Goal: Task Accomplishment & Management: Use online tool/utility

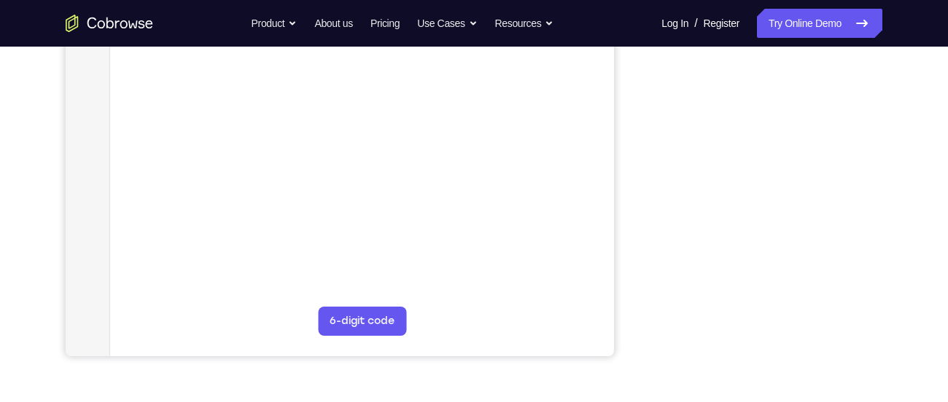
scroll to position [330, 0]
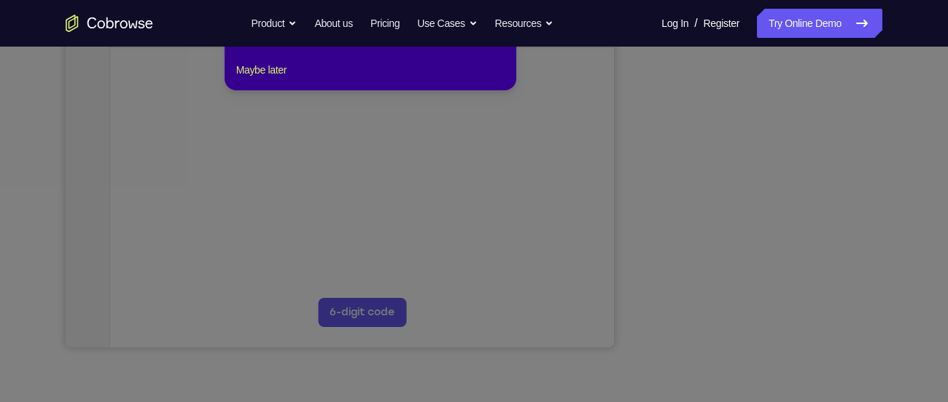
drag, startPoint x: 723, startPoint y: 195, endPoint x: 838, endPoint y: 175, distance: 116.3
click at [838, 175] on icon at bounding box center [479, 176] width 959 height 452
click at [284, 90] on div "1 of 8 × Click the Connect button to initiate a co-browse session with the devi…" at bounding box center [371, 34] width 292 height 114
click at [283, 79] on button "Maybe later" at bounding box center [261, 69] width 50 height 17
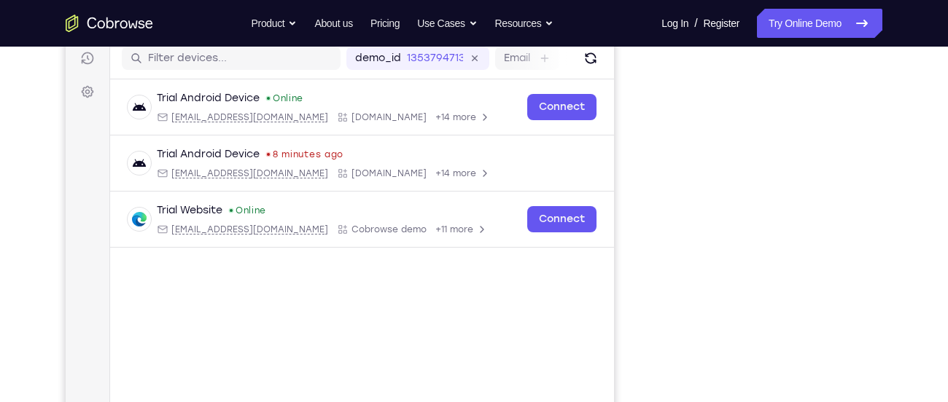
scroll to position [184, 0]
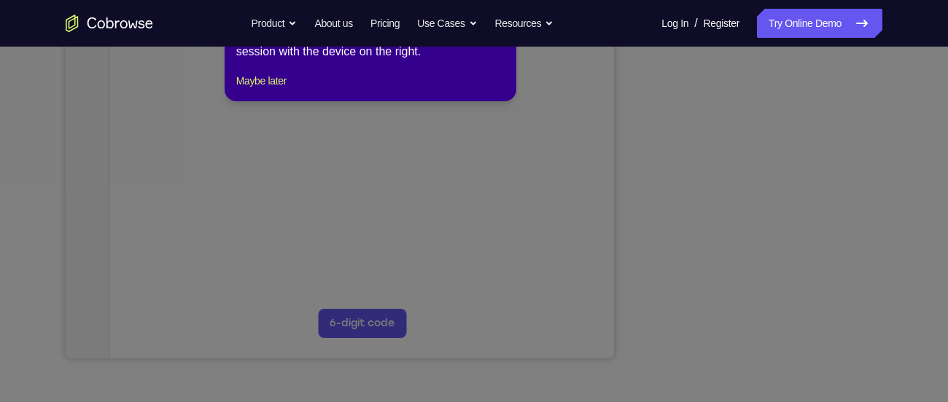
scroll to position [319, 0]
click at [264, 80] on div "1 of 8 × Click the Connect button to initiate a co-browse session with the devi…" at bounding box center [371, 45] width 292 height 114
click at [269, 90] on button "Maybe later" at bounding box center [261, 81] width 50 height 17
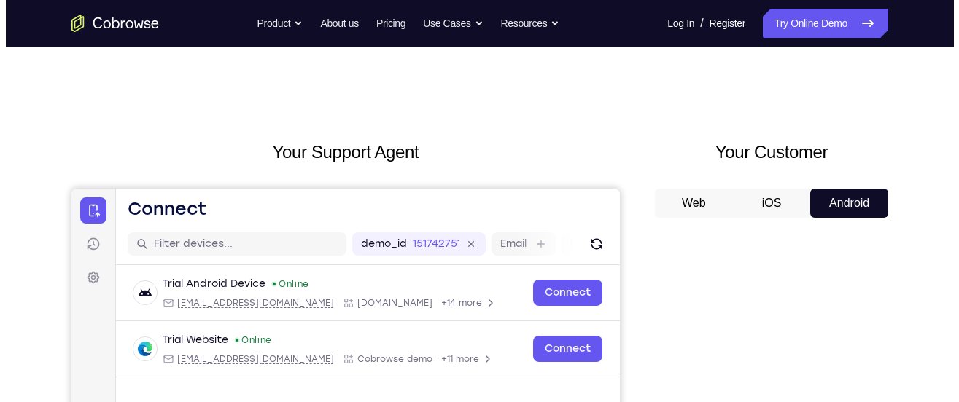
scroll to position [0, 0]
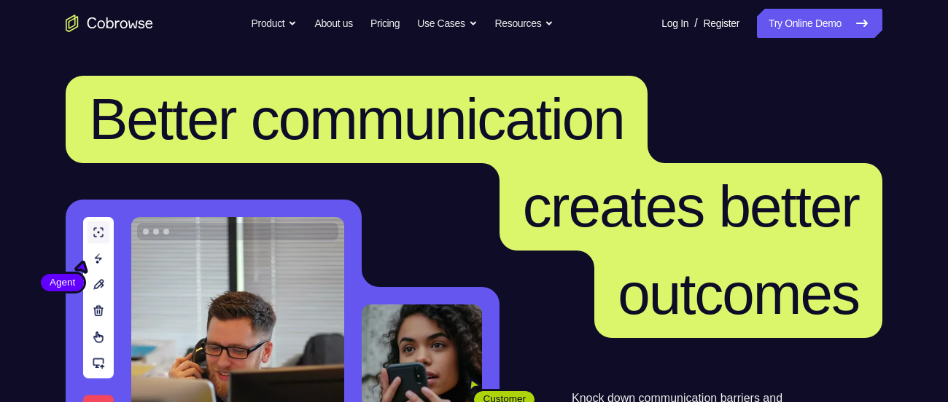
click at [806, 39] on nav "Go back Powerful, Flexible and Trustworthy. Avoid all extra friction for both A…" at bounding box center [474, 23] width 948 height 47
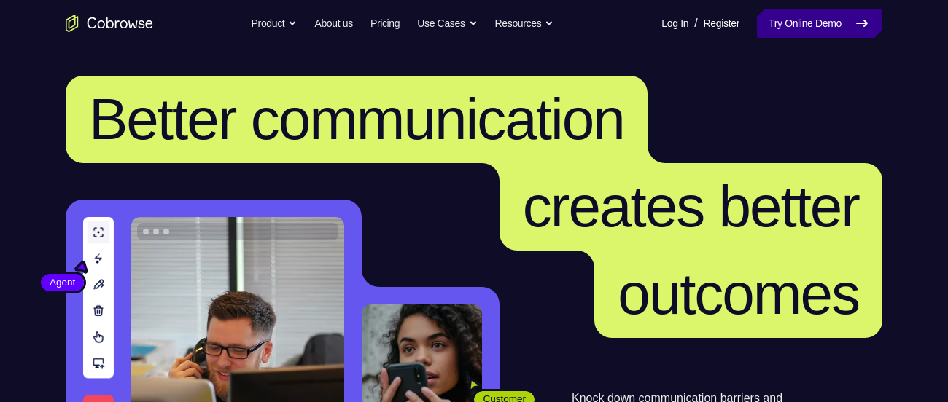
click at [807, 25] on link "Try Online Demo" at bounding box center [819, 23] width 125 height 29
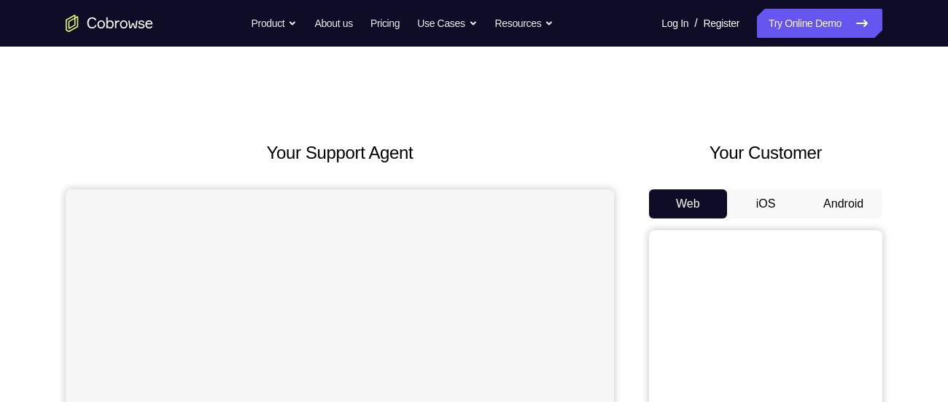
click at [831, 211] on button "Android" at bounding box center [843, 204] width 78 height 29
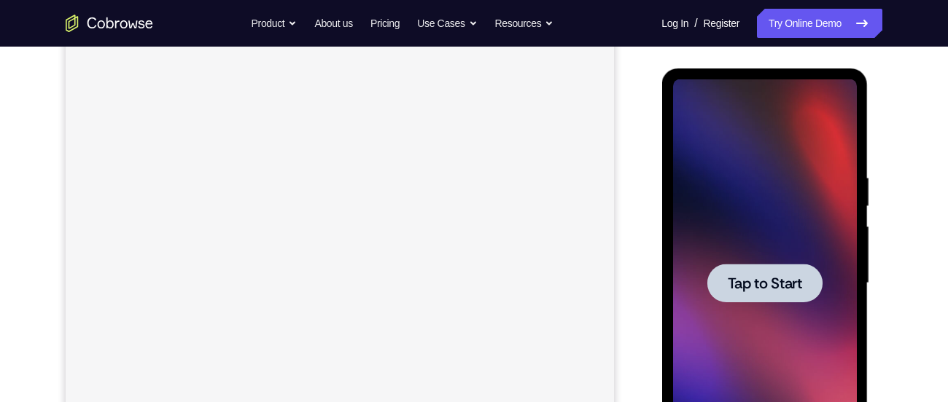
click at [739, 283] on span "Tap to Start" at bounding box center [764, 283] width 74 height 15
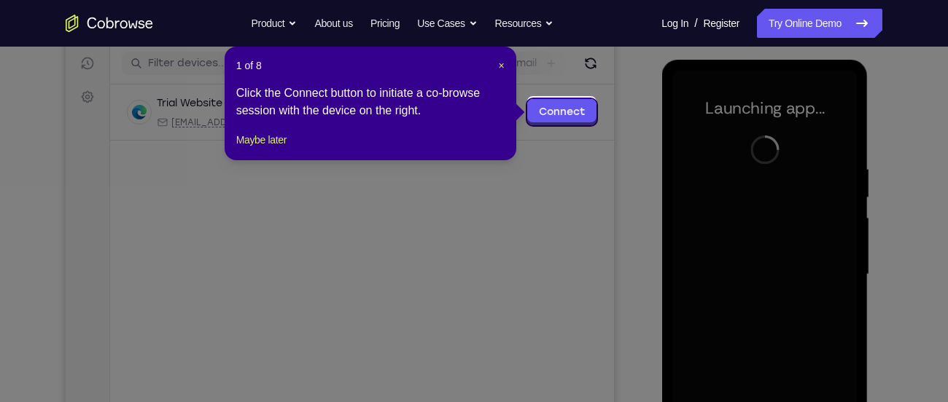
scroll to position [187, 0]
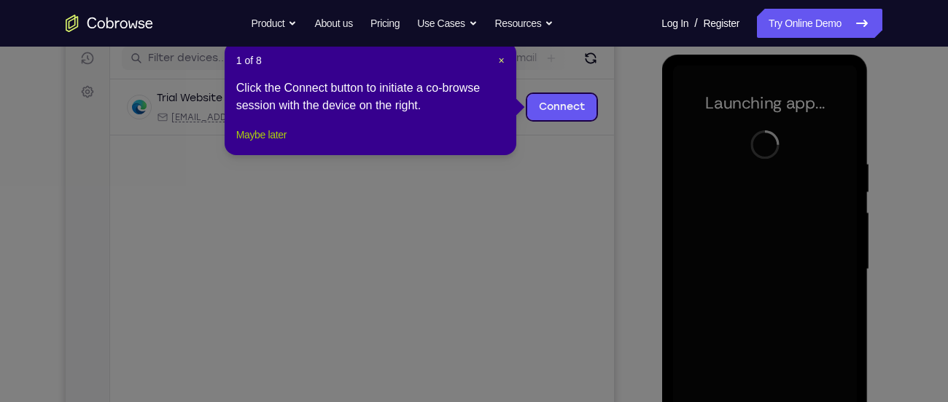
click at [286, 144] on button "Maybe later" at bounding box center [261, 134] width 50 height 17
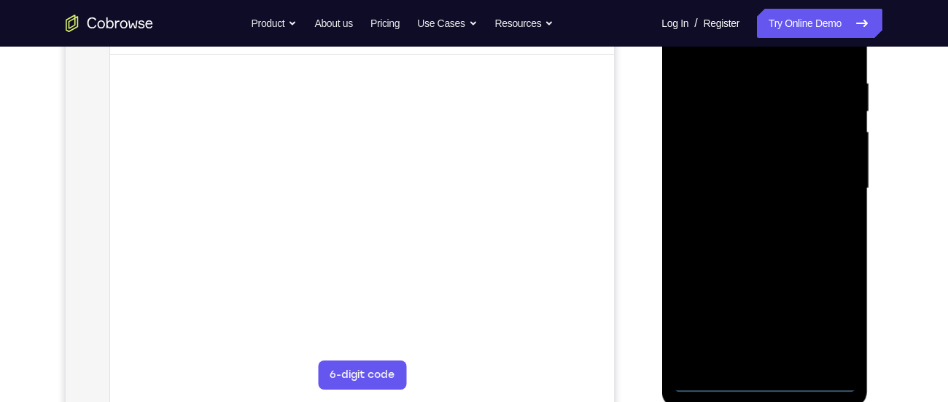
scroll to position [270, 0]
click at [816, 379] on div at bounding box center [764, 186] width 184 height 408
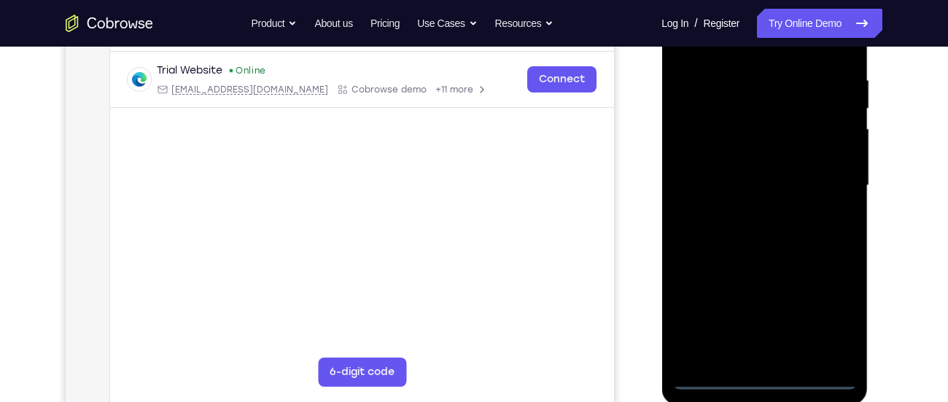
drag, startPoint x: 676, startPoint y: 281, endPoint x: 895, endPoint y: 251, distance: 221.4
click at [869, 251] on html "Online web based iOS Simulators and Android Emulators. Run iPhone, iPad, Mobile…" at bounding box center [765, 189] width 208 height 437
click at [706, 176] on div at bounding box center [764, 186] width 184 height 408
click at [820, 330] on div at bounding box center [764, 186] width 184 height 408
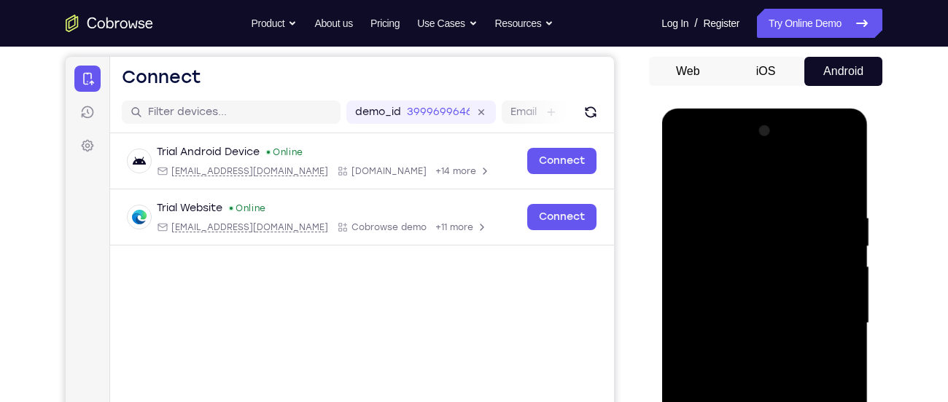
scroll to position [132, 0]
click at [743, 182] on div at bounding box center [764, 324] width 184 height 408
click at [825, 319] on div at bounding box center [764, 324] width 184 height 408
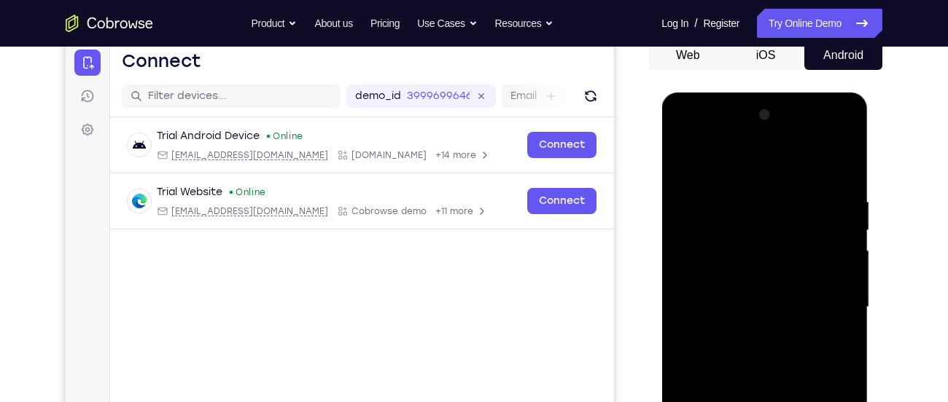
scroll to position [151, 0]
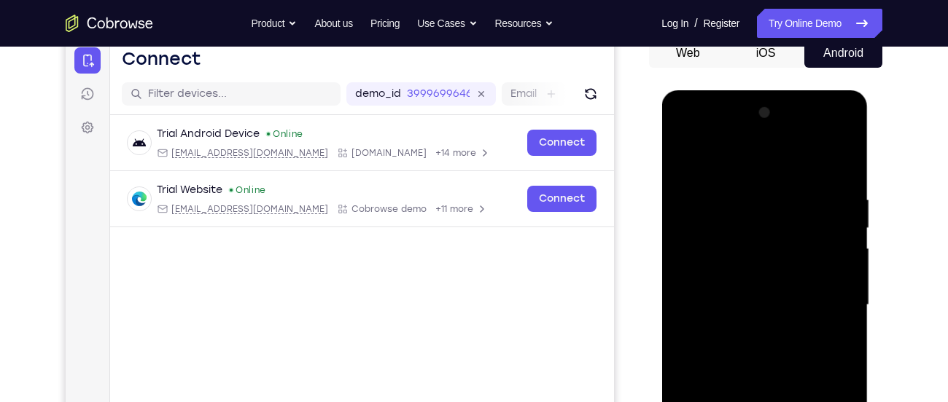
click at [743, 333] on div at bounding box center [764, 305] width 184 height 408
drag, startPoint x: 759, startPoint y: 375, endPoint x: 702, endPoint y: 364, distance: 57.9
click at [702, 364] on div at bounding box center [764, 305] width 184 height 408
click at [730, 227] on div at bounding box center [764, 305] width 184 height 408
click at [706, 205] on div at bounding box center [764, 305] width 184 height 408
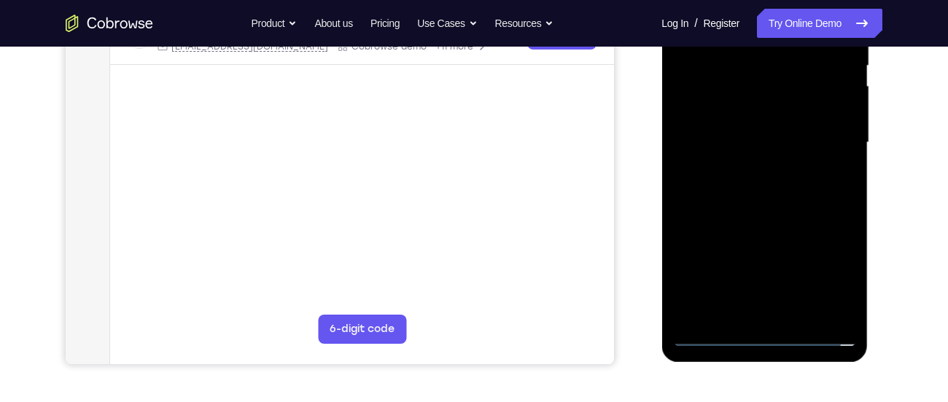
scroll to position [313, 0]
click at [711, 327] on div at bounding box center [764, 143] width 184 height 408
click at [710, 339] on div at bounding box center [764, 143] width 184 height 408
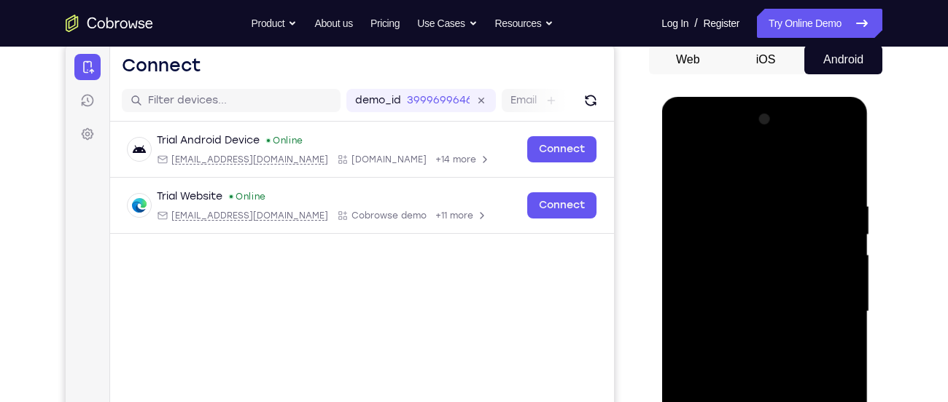
scroll to position [122, 0]
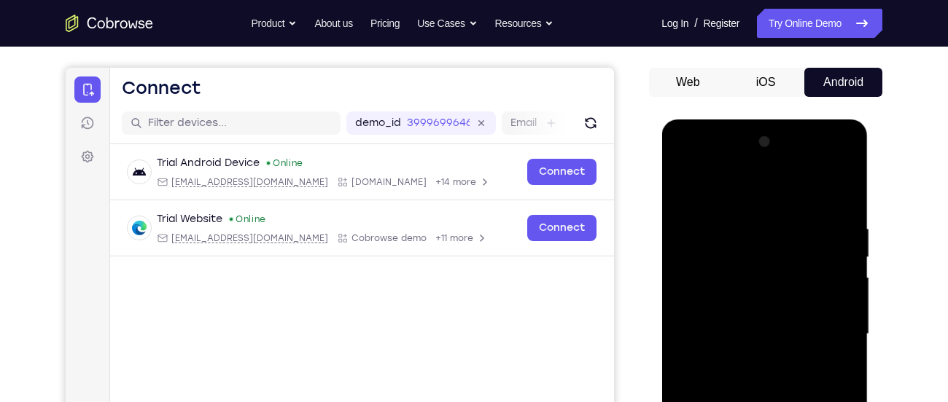
click at [757, 319] on div at bounding box center [764, 334] width 184 height 408
click at [763, 274] on div at bounding box center [764, 334] width 184 height 408
click at [759, 295] on div at bounding box center [764, 334] width 184 height 408
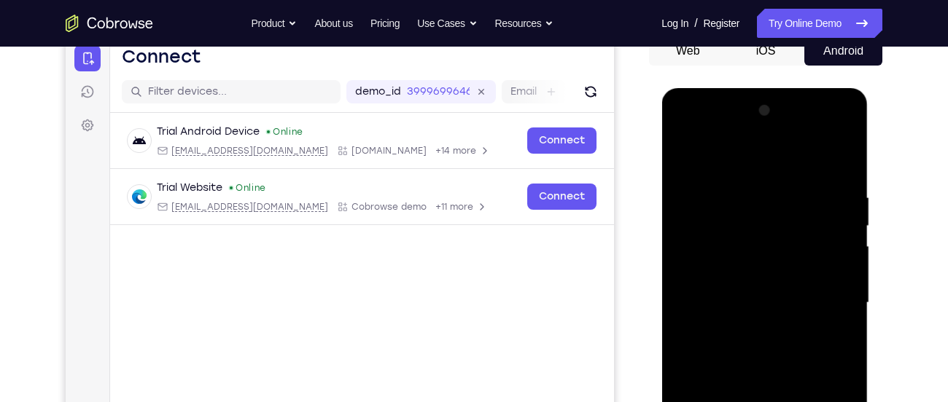
scroll to position [157, 0]
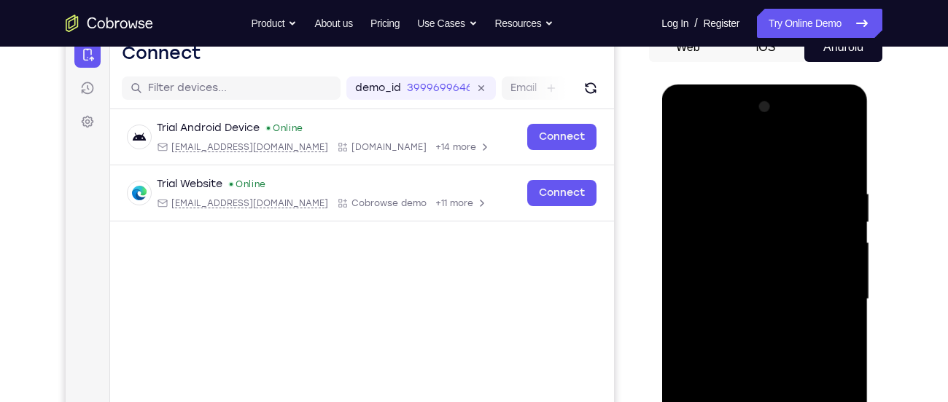
click at [766, 376] on div at bounding box center [764, 299] width 184 height 408
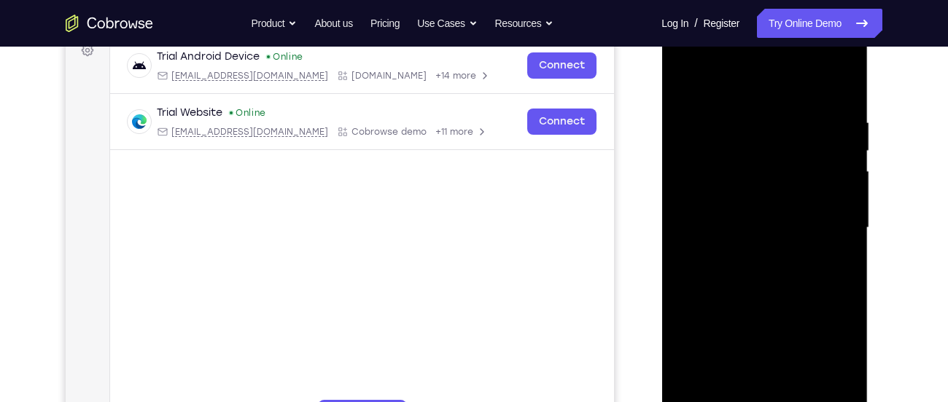
scroll to position [241, 0]
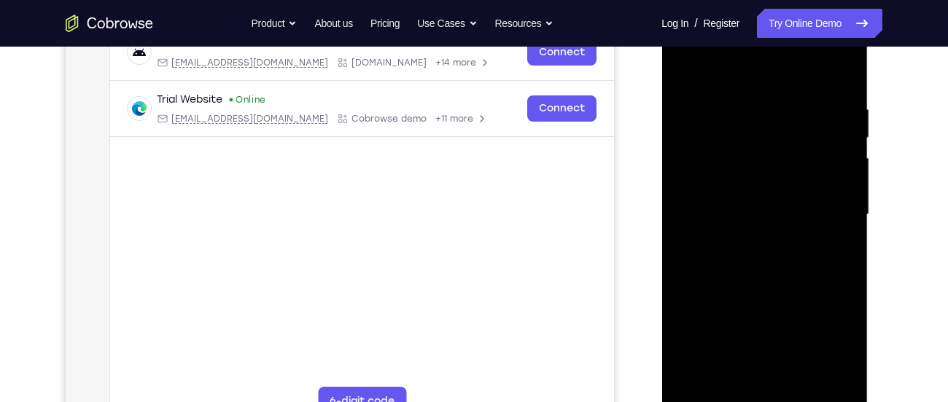
click at [760, 388] on div at bounding box center [764, 215] width 184 height 408
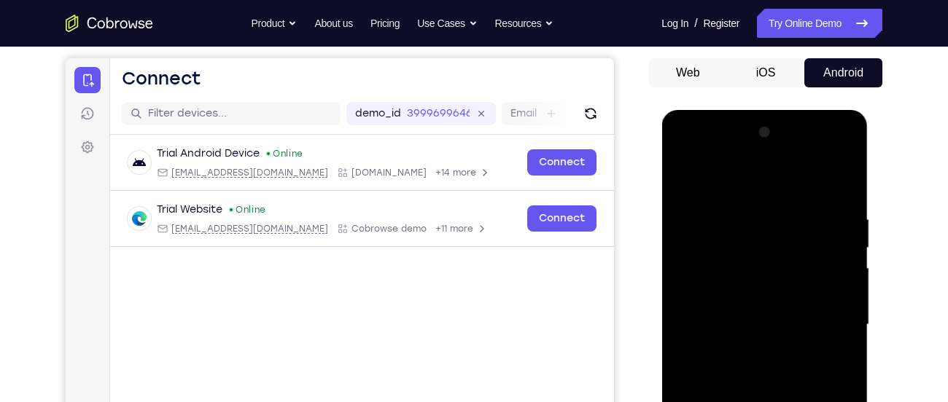
scroll to position [127, 0]
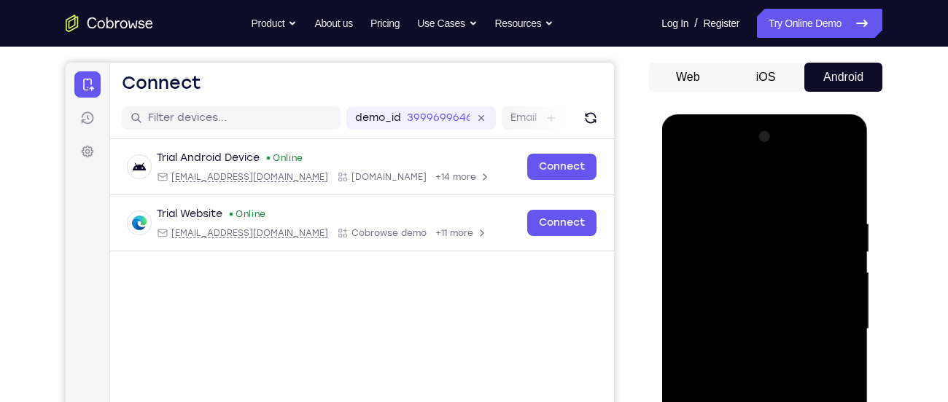
click at [750, 317] on div at bounding box center [764, 329] width 184 height 408
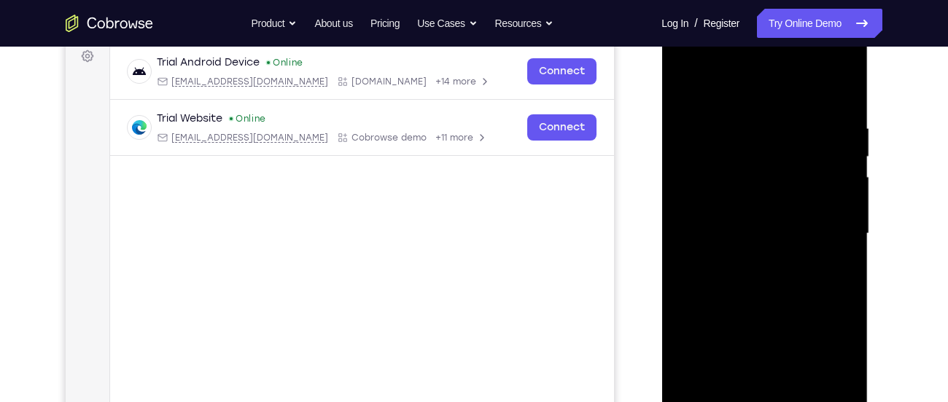
scroll to position [223, 0]
click at [753, 300] on div at bounding box center [764, 233] width 184 height 408
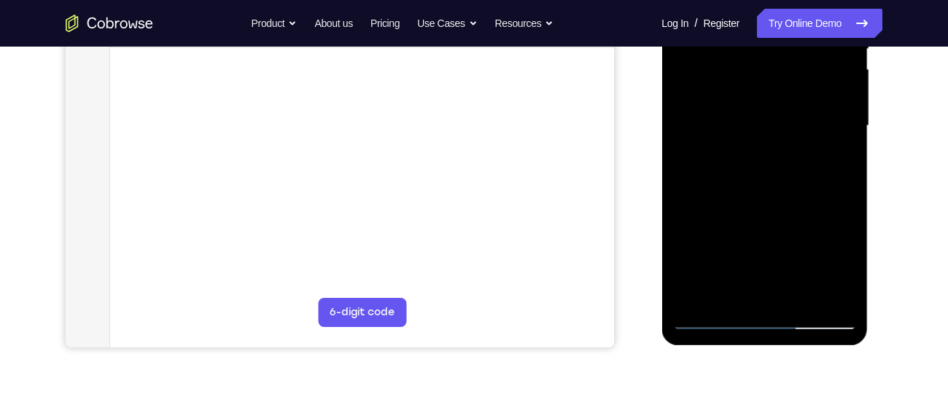
click at [794, 300] on div at bounding box center [764, 126] width 184 height 408
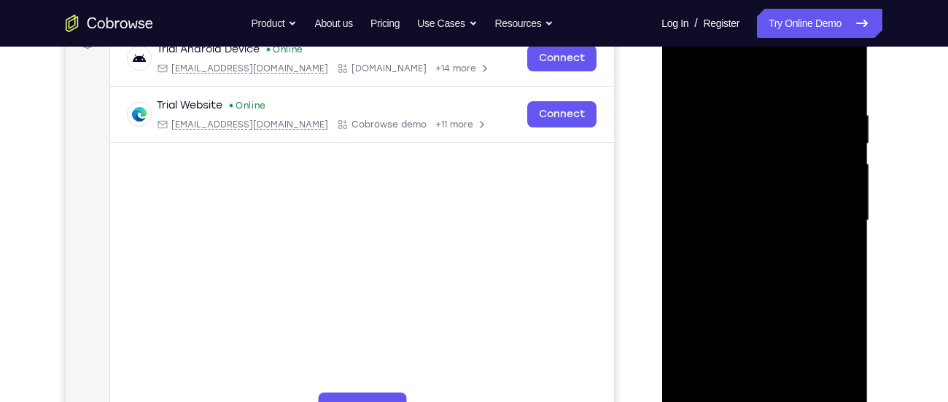
scroll to position [235, 0]
click at [771, 300] on div at bounding box center [764, 221] width 184 height 408
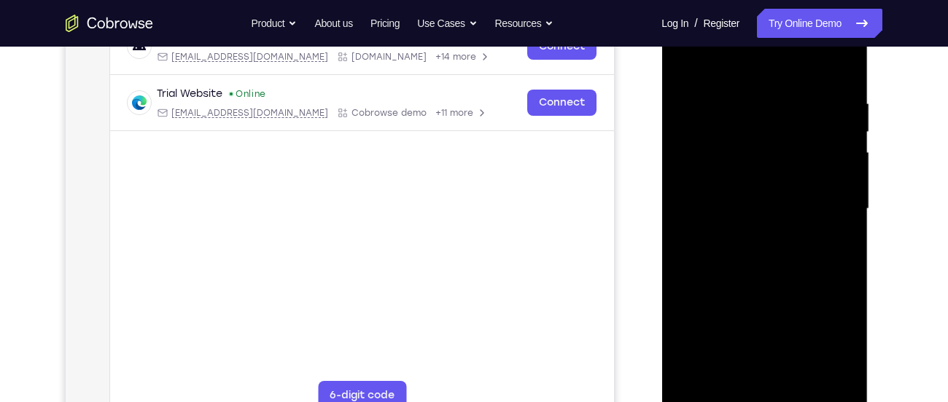
scroll to position [248, 0]
drag, startPoint x: 748, startPoint y: 348, endPoint x: 806, endPoint y: 204, distance: 155.0
click at [806, 204] on div at bounding box center [764, 208] width 184 height 408
click at [768, 224] on div at bounding box center [764, 208] width 184 height 408
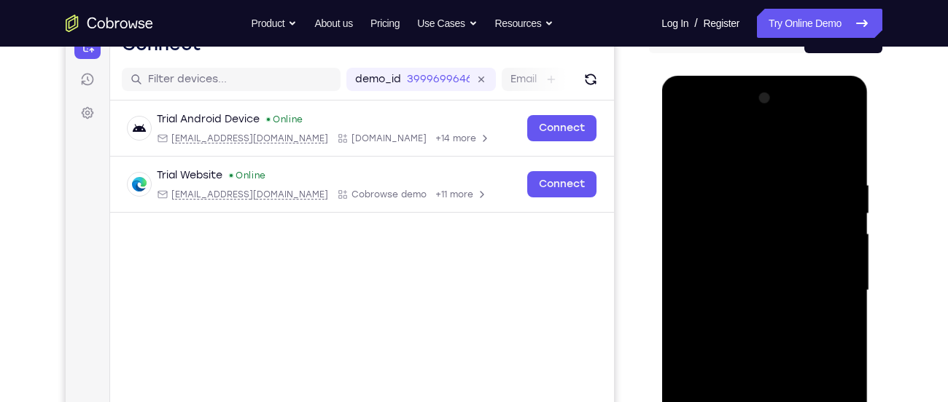
scroll to position [157, 0]
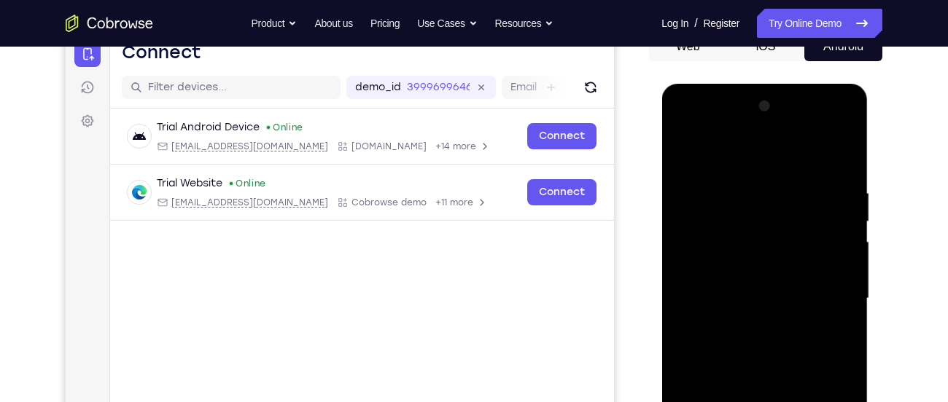
click at [680, 155] on div at bounding box center [764, 299] width 184 height 408
click at [746, 169] on div at bounding box center [764, 299] width 184 height 408
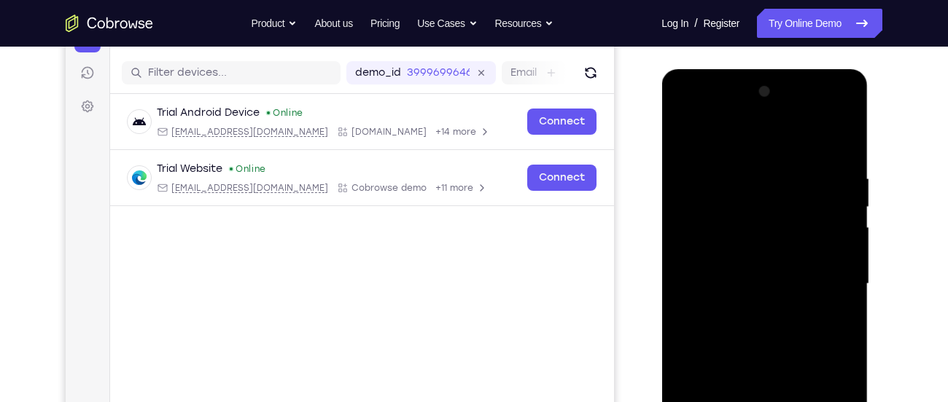
scroll to position [173, 0]
click at [733, 280] on div at bounding box center [764, 283] width 184 height 408
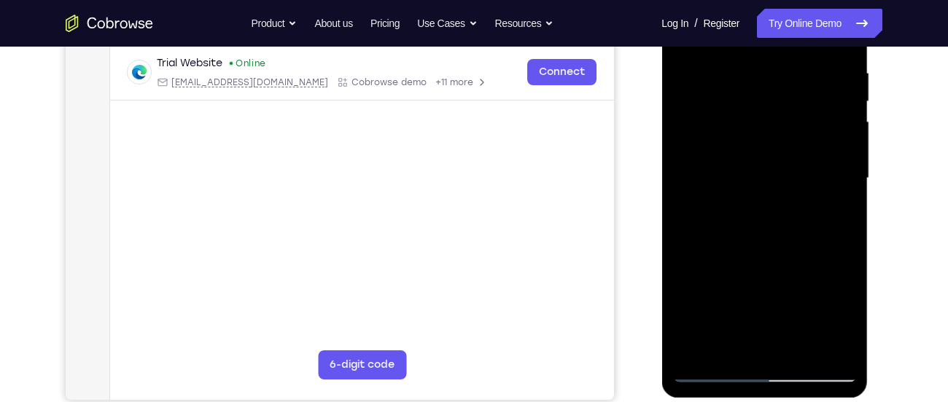
scroll to position [281, 0]
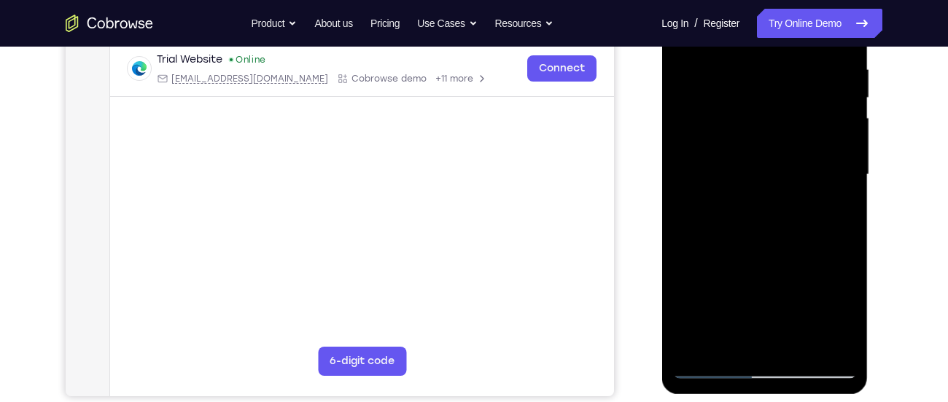
click at [711, 368] on div at bounding box center [764, 175] width 184 height 408
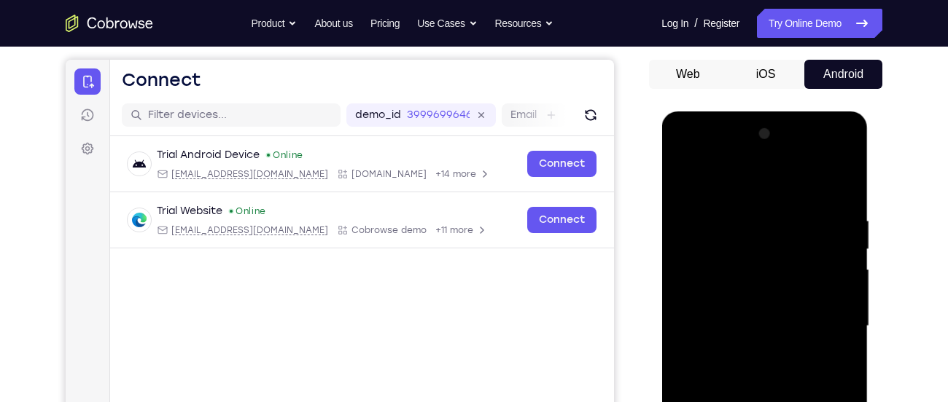
scroll to position [120, 0]
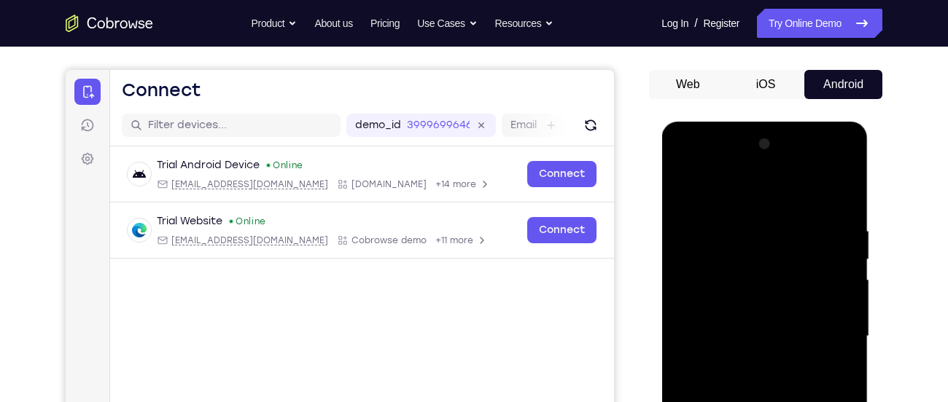
click at [749, 211] on div at bounding box center [764, 337] width 184 height 408
click at [744, 282] on div at bounding box center [764, 337] width 184 height 408
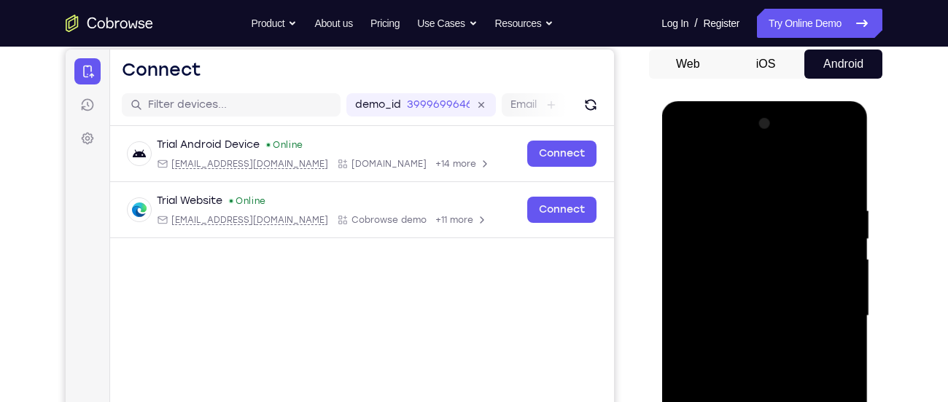
scroll to position [133, 0]
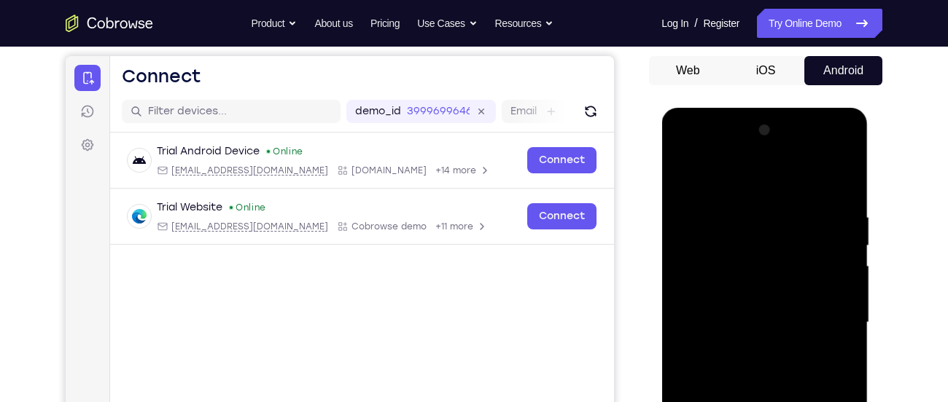
click at [687, 183] on div at bounding box center [764, 323] width 184 height 408
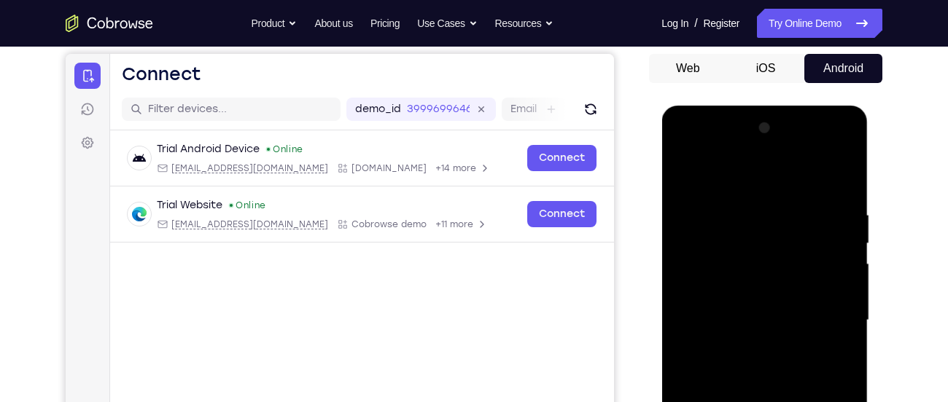
scroll to position [136, 0]
click at [761, 183] on div at bounding box center [764, 320] width 184 height 408
click at [756, 236] on div at bounding box center [764, 320] width 184 height 408
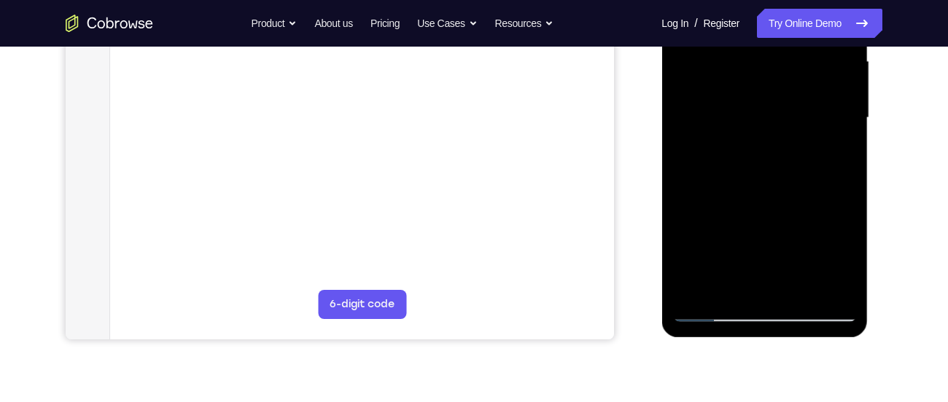
scroll to position [344, 0]
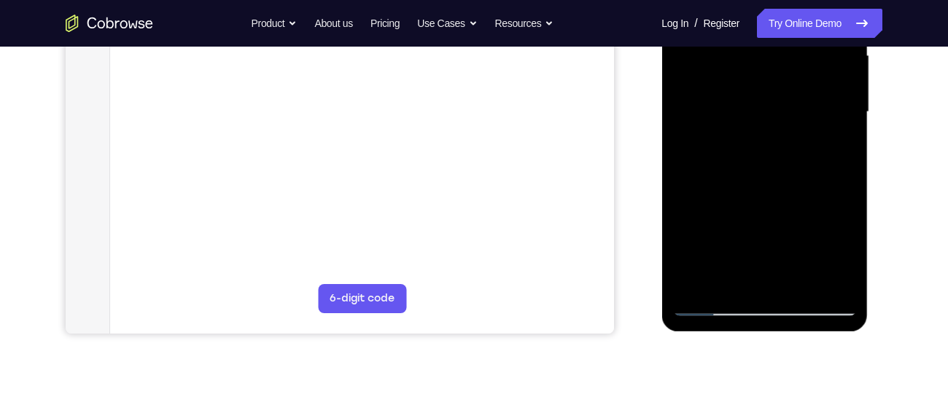
click at [720, 308] on div at bounding box center [764, 112] width 184 height 408
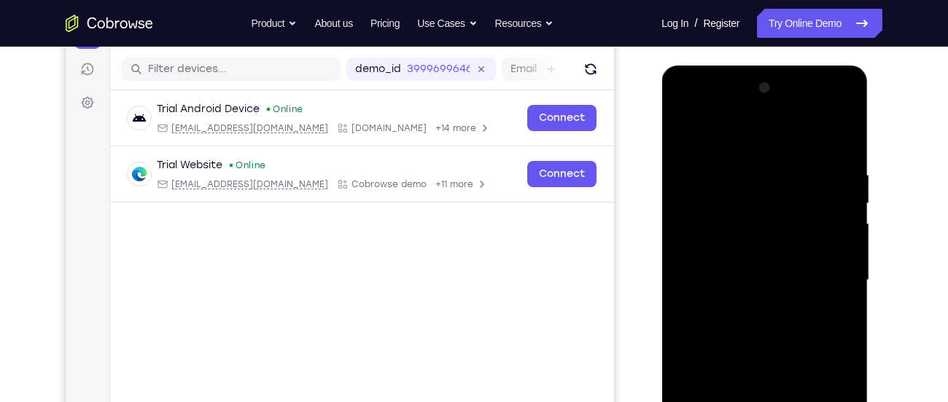
scroll to position [171, 0]
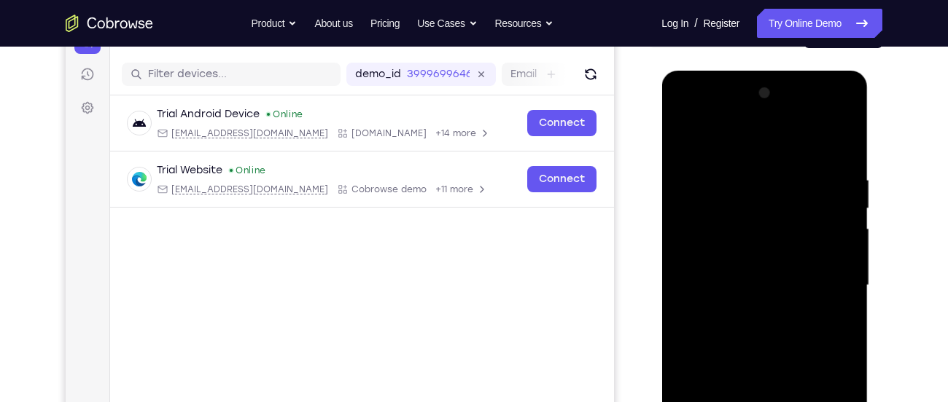
click at [685, 138] on div at bounding box center [764, 286] width 184 height 408
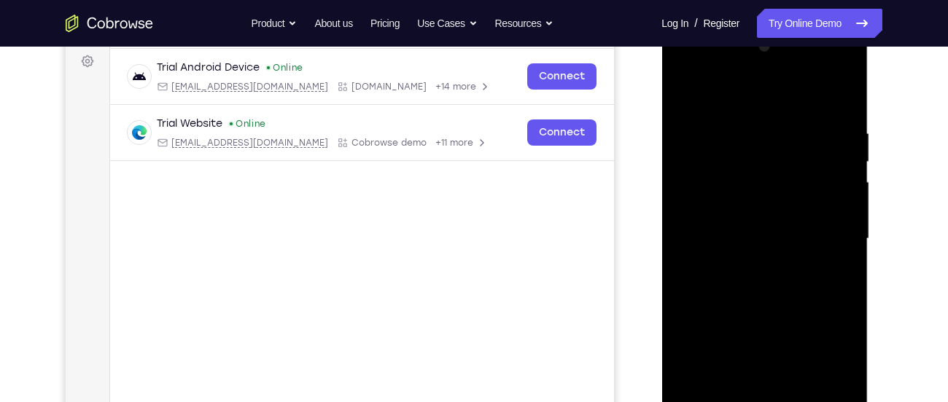
scroll to position [219, 0]
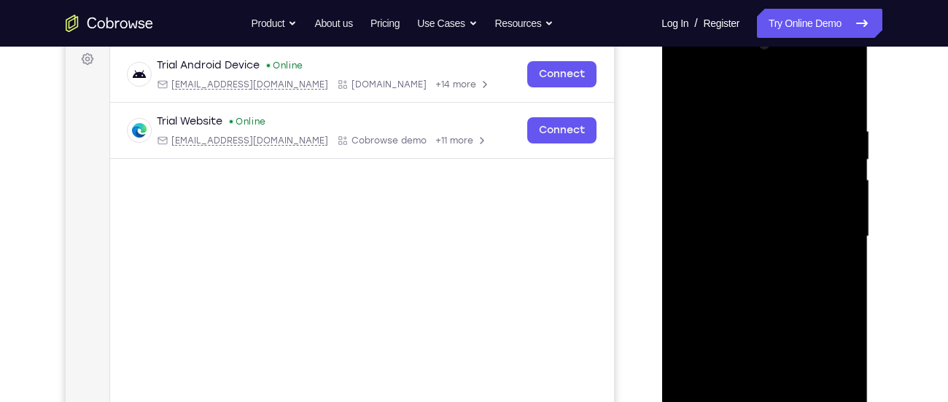
click at [730, 138] on div at bounding box center [764, 237] width 184 height 408
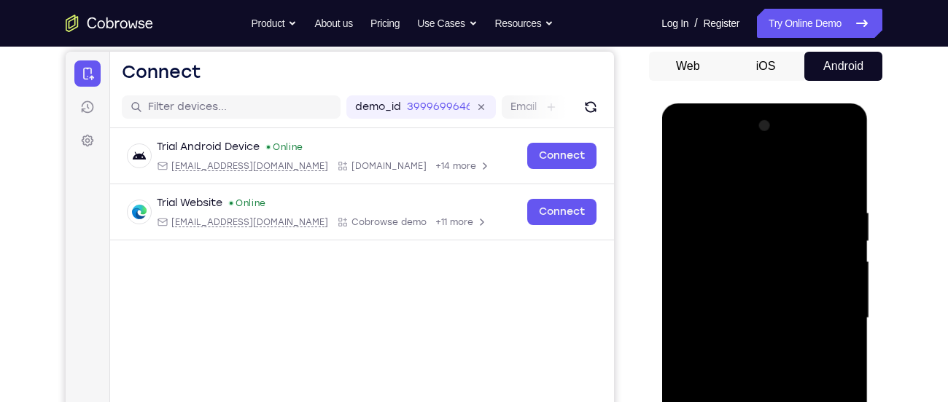
scroll to position [137, 0]
click at [838, 180] on div at bounding box center [764, 319] width 184 height 408
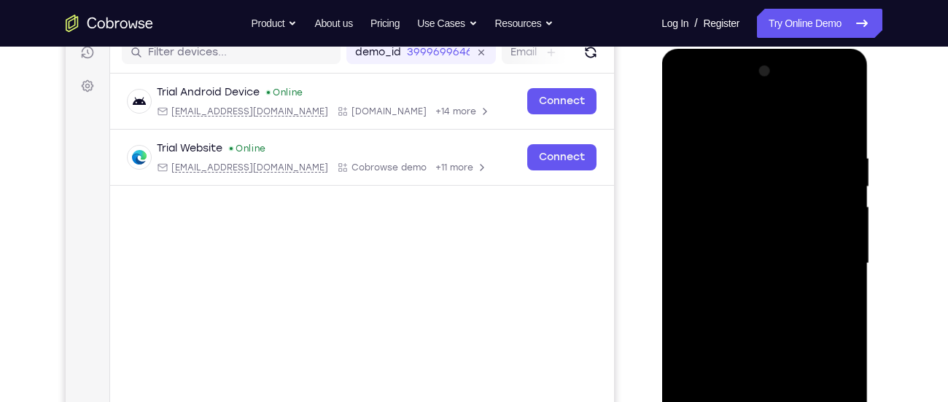
scroll to position [193, 0]
drag, startPoint x: 824, startPoint y: 161, endPoint x: 606, endPoint y: 197, distance: 220.9
click at [661, 197] on html "Online web based iOS Simulators and Android Emulators. Run iPhone, iPad, Mobile…" at bounding box center [765, 266] width 208 height 437
drag, startPoint x: 765, startPoint y: 141, endPoint x: 584, endPoint y: 164, distance: 182.9
click at [661, 164] on html "Online web based iOS Simulators and Android Emulators. Run iPhone, iPad, Mobile…" at bounding box center [765, 266] width 208 height 437
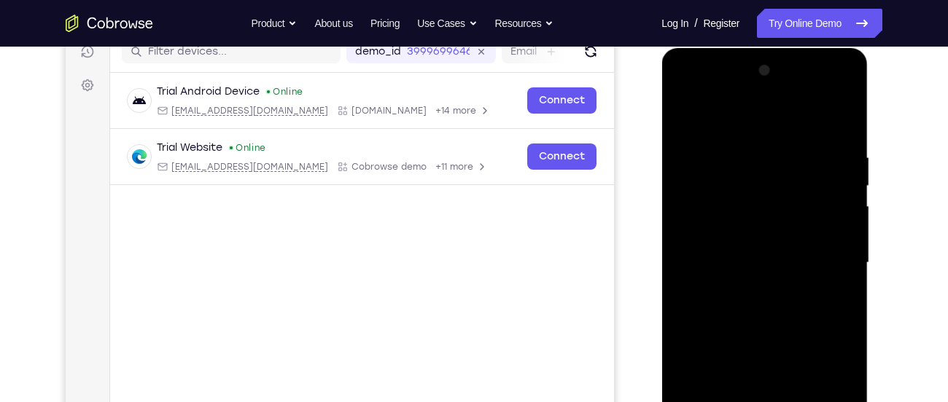
drag, startPoint x: 793, startPoint y: 152, endPoint x: 598, endPoint y: 162, distance: 195.6
click at [661, 162] on html "Online web based iOS Simulators and Android Emulators. Run iPhone, iPad, Mobile…" at bounding box center [765, 266] width 208 height 437
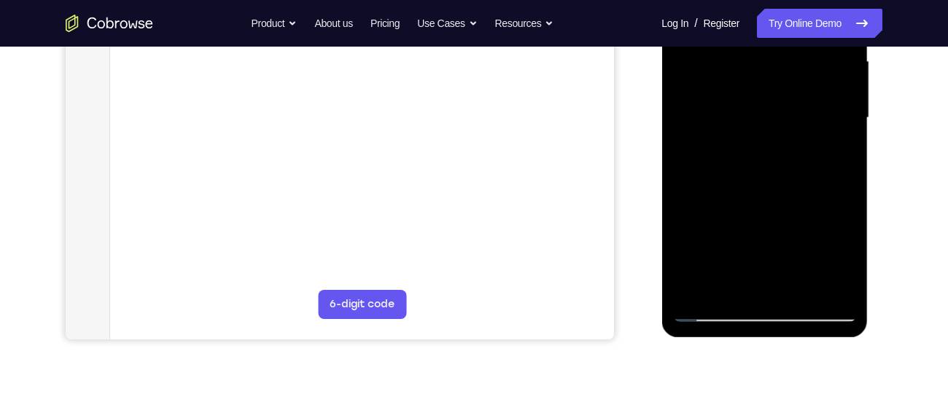
scroll to position [339, 0]
click at [798, 285] on div at bounding box center [764, 117] width 184 height 408
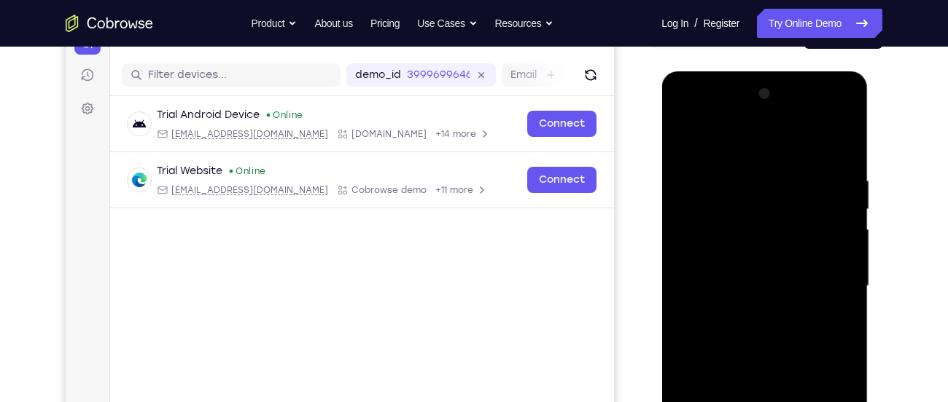
scroll to position [167, 0]
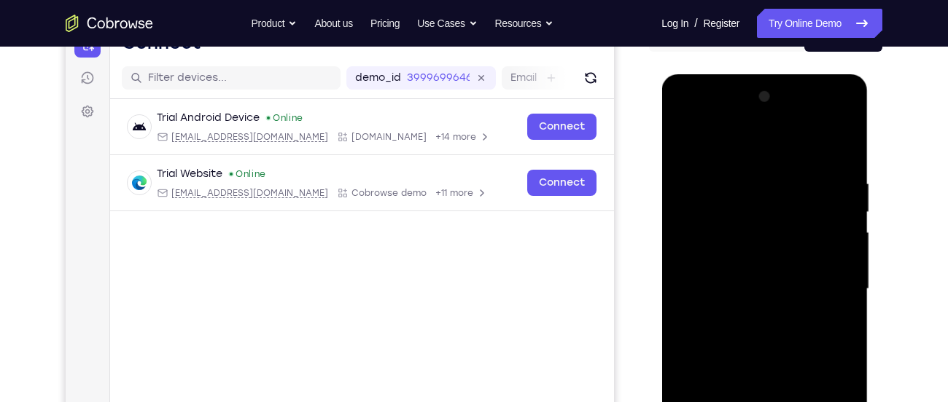
click at [741, 253] on div at bounding box center [764, 289] width 184 height 408
